Goal: Check status: Check status

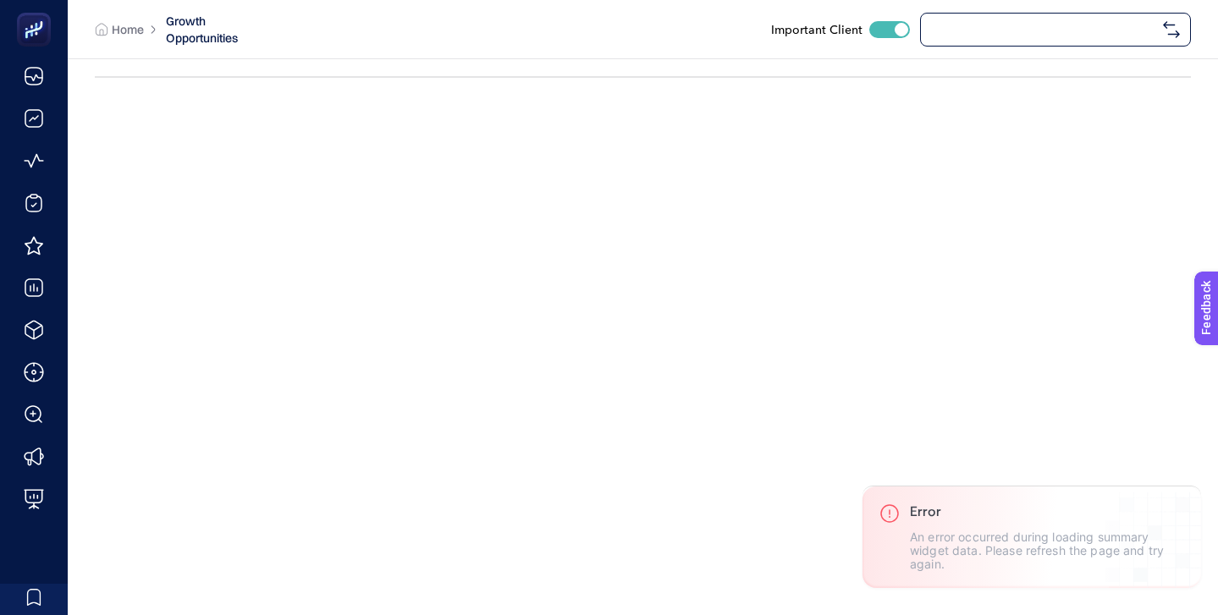
checkbox input "true"
click at [979, 31] on span "[URL][DOMAIN_NAME]" at bounding box center [1043, 30] width 225 height 14
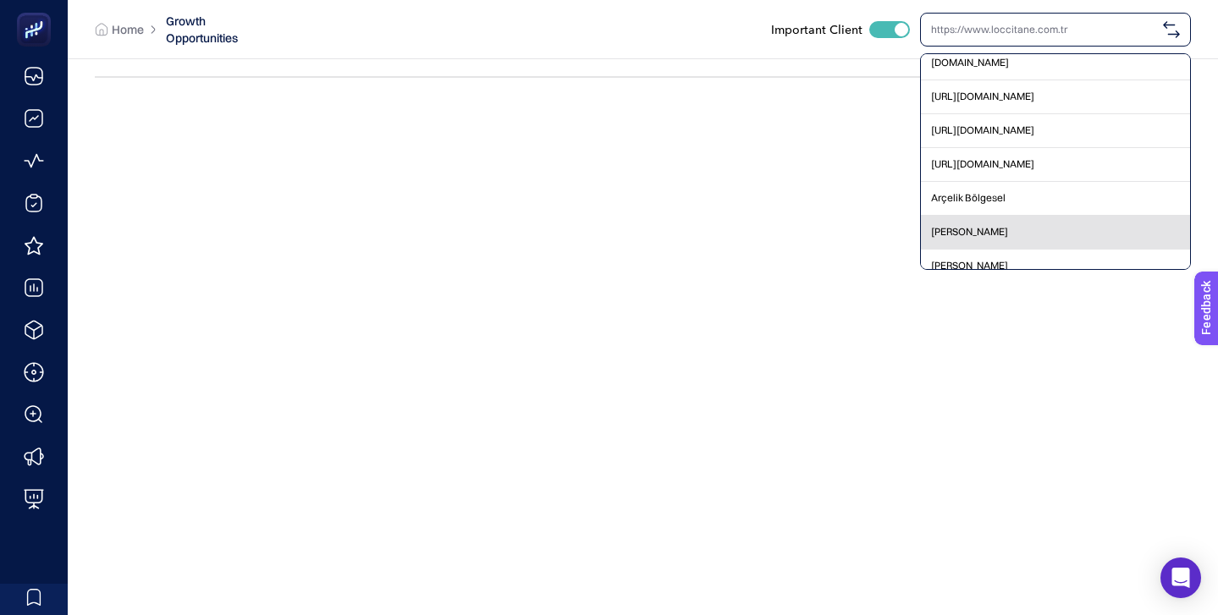
scroll to position [89874, 0]
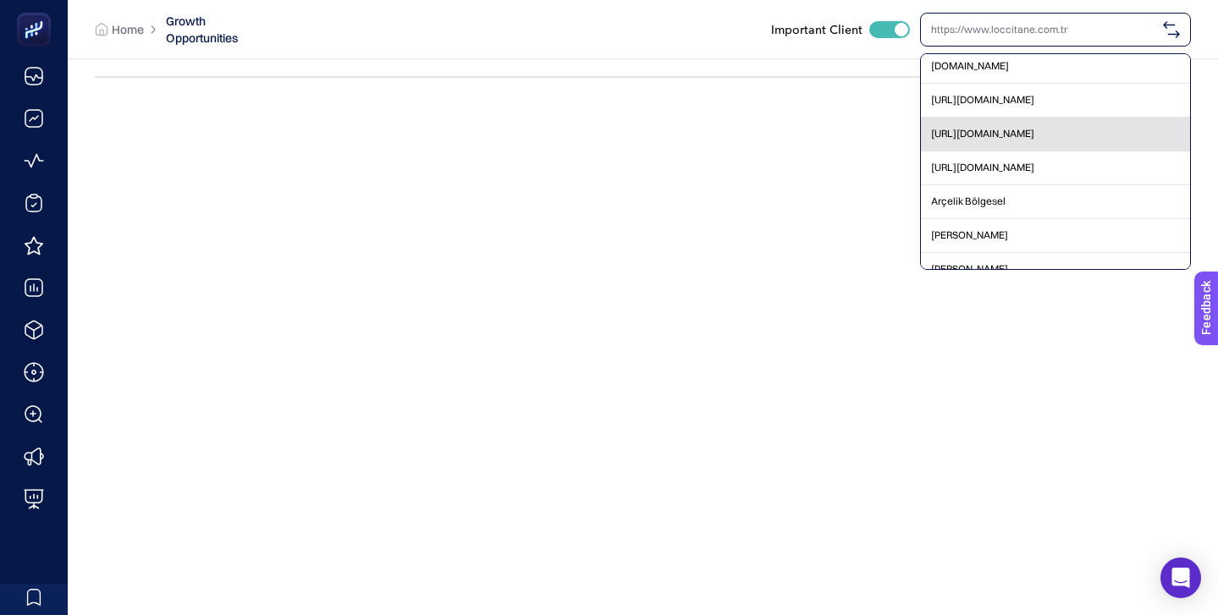
click at [1010, 136] on span "[URL][DOMAIN_NAME]" at bounding box center [982, 134] width 103 height 14
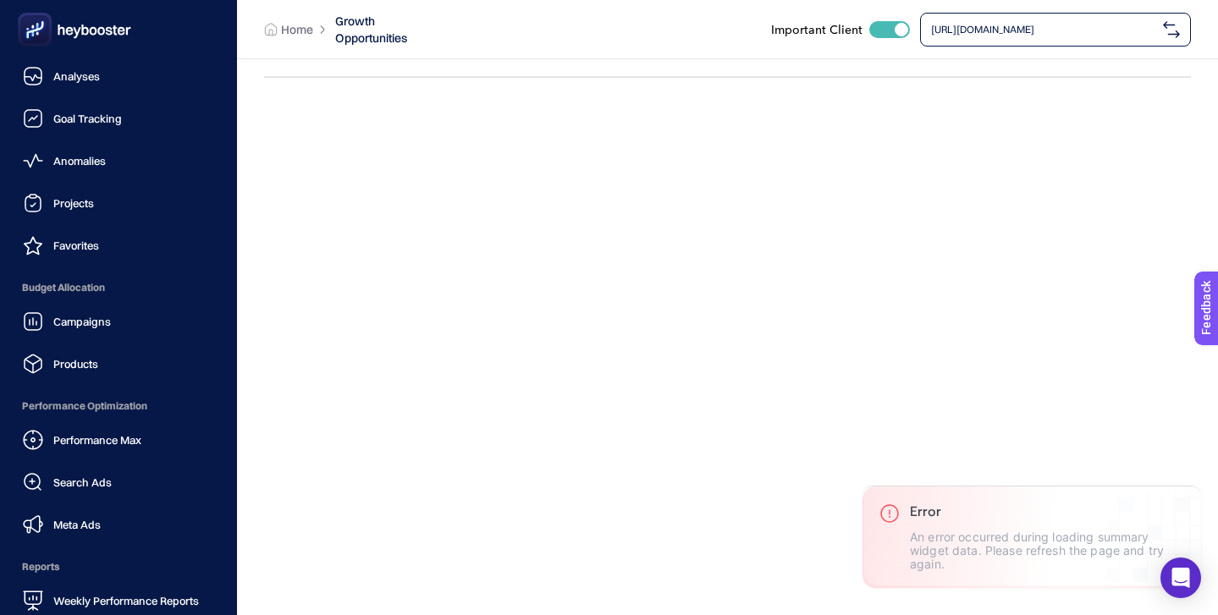
scroll to position [165, 0]
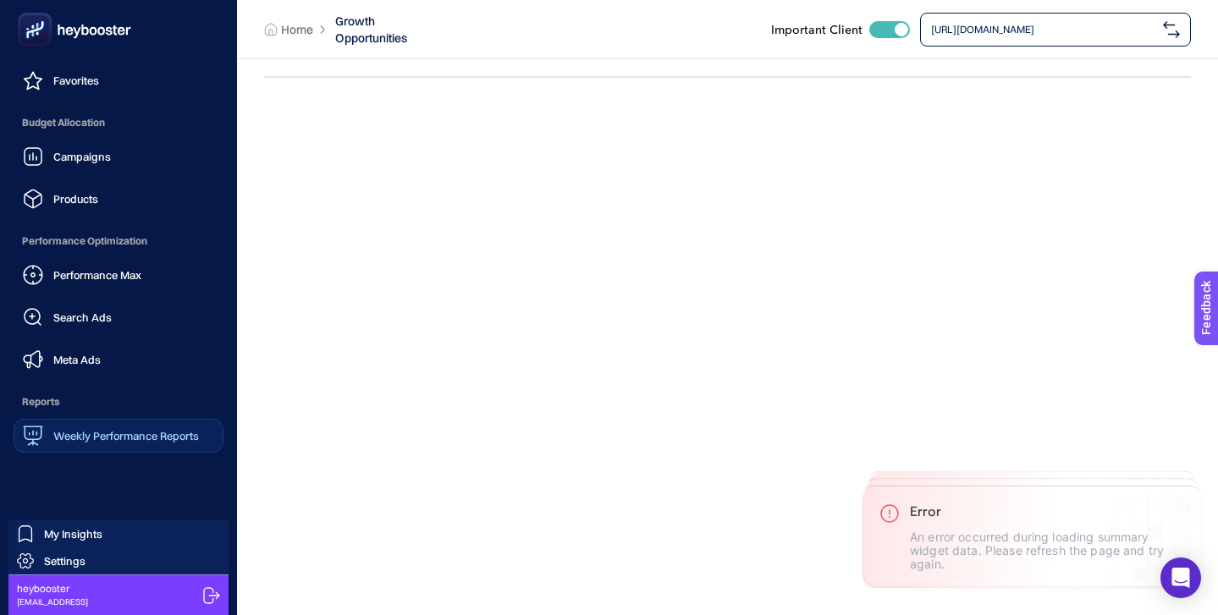
click at [135, 446] on link "Weekly Performance Reports" at bounding box center [119, 436] width 210 height 34
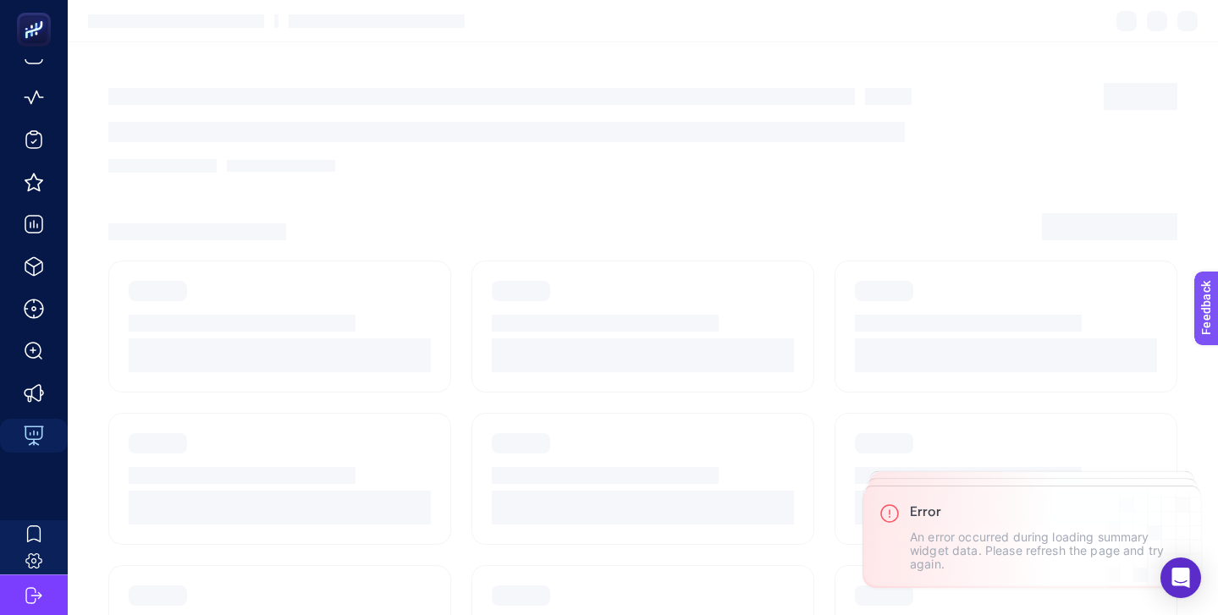
scroll to position [63, 0]
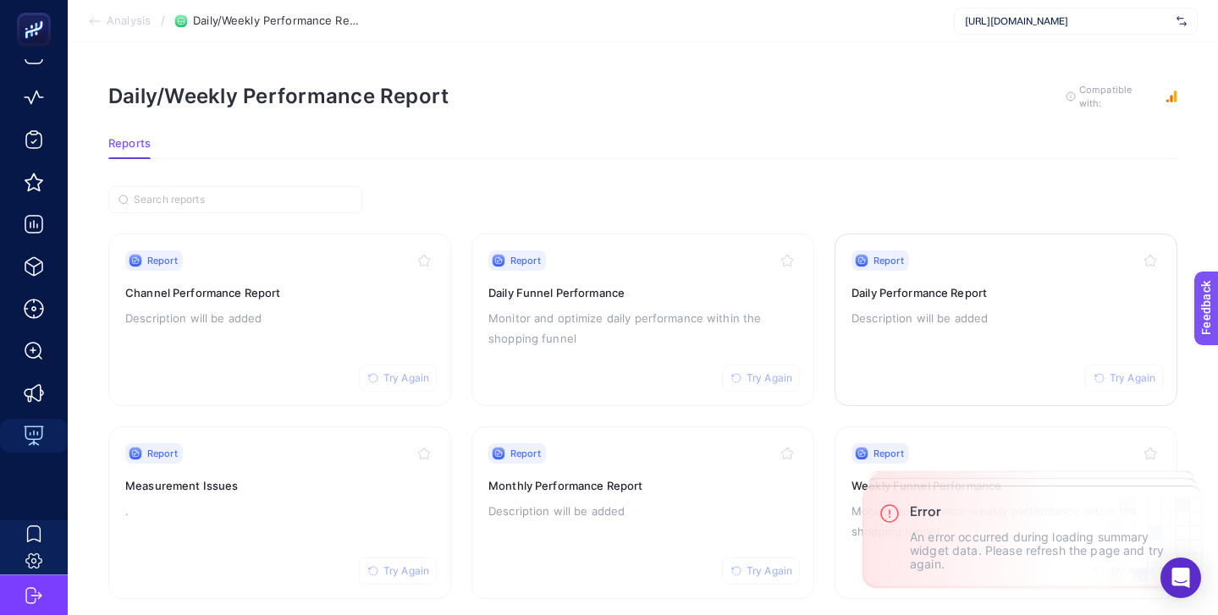
click at [1044, 256] on div "Report Try Again" at bounding box center [1005, 260] width 309 height 20
